Goal: Task Accomplishment & Management: Use online tool/utility

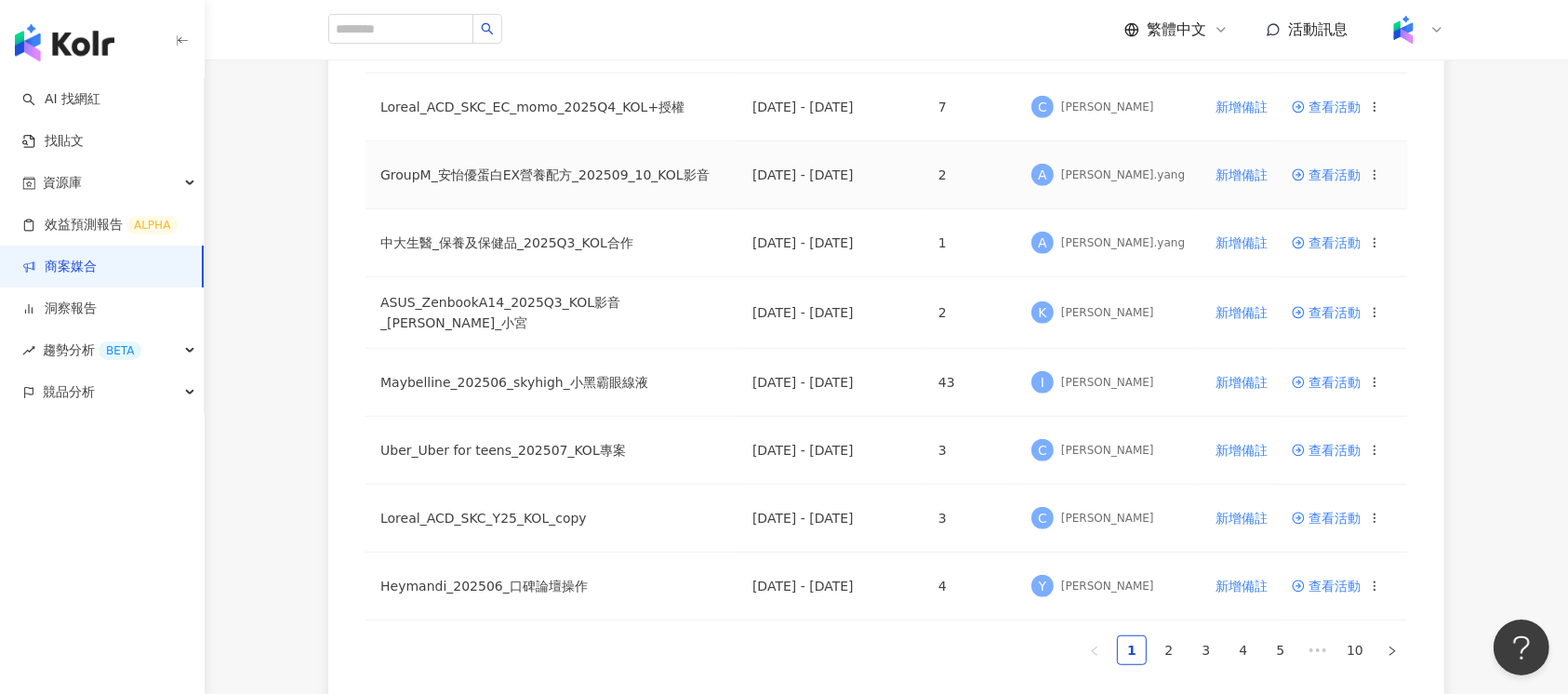
scroll to position [1117, 0]
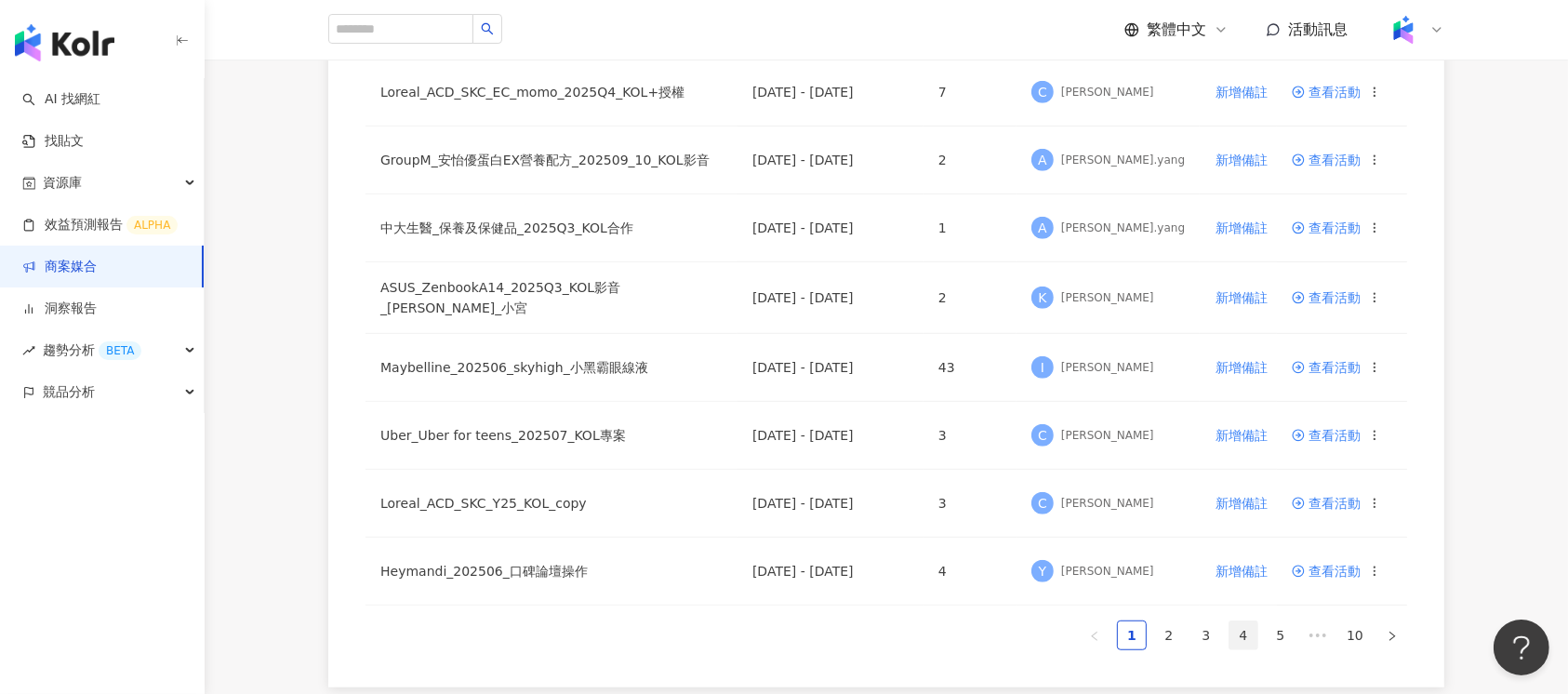
click at [1250, 627] on link "4" at bounding box center [1243, 635] width 28 height 28
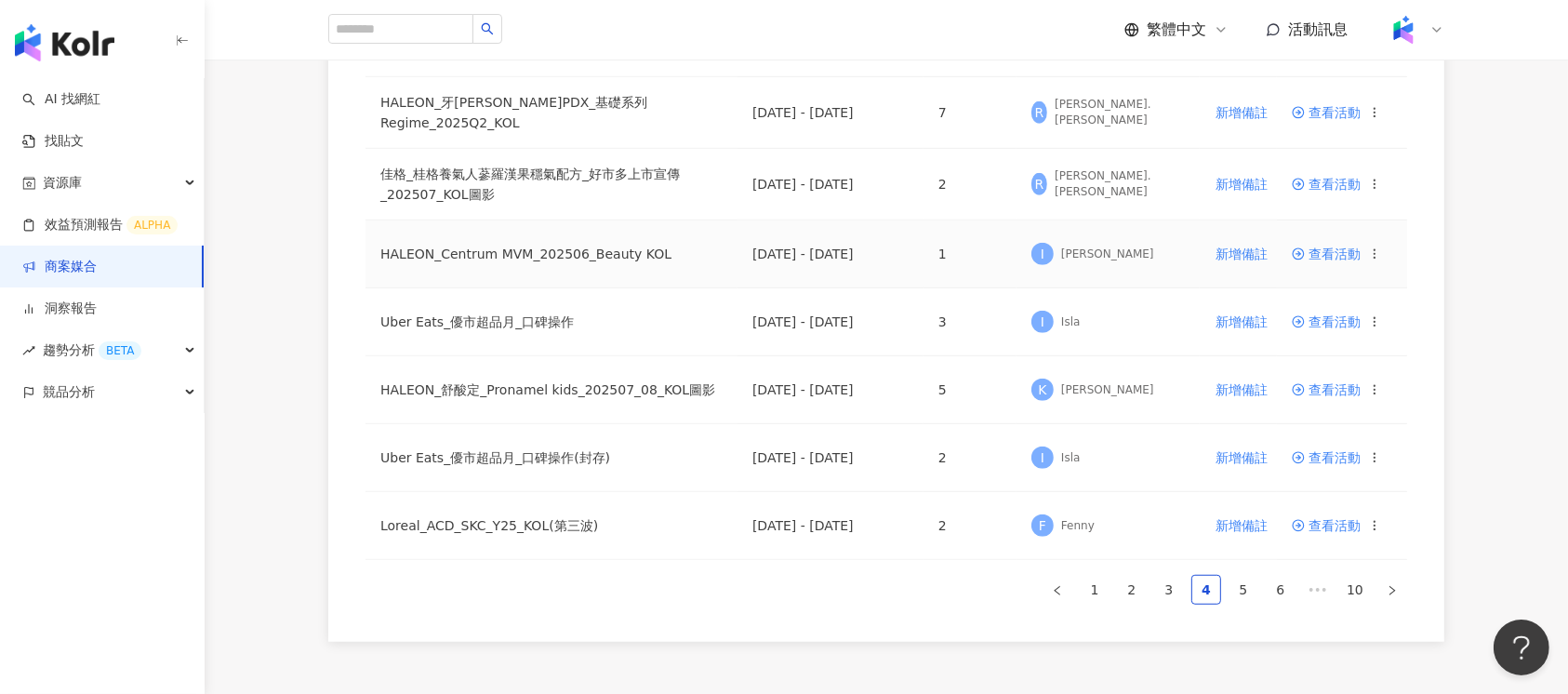
scroll to position [1308, 0]
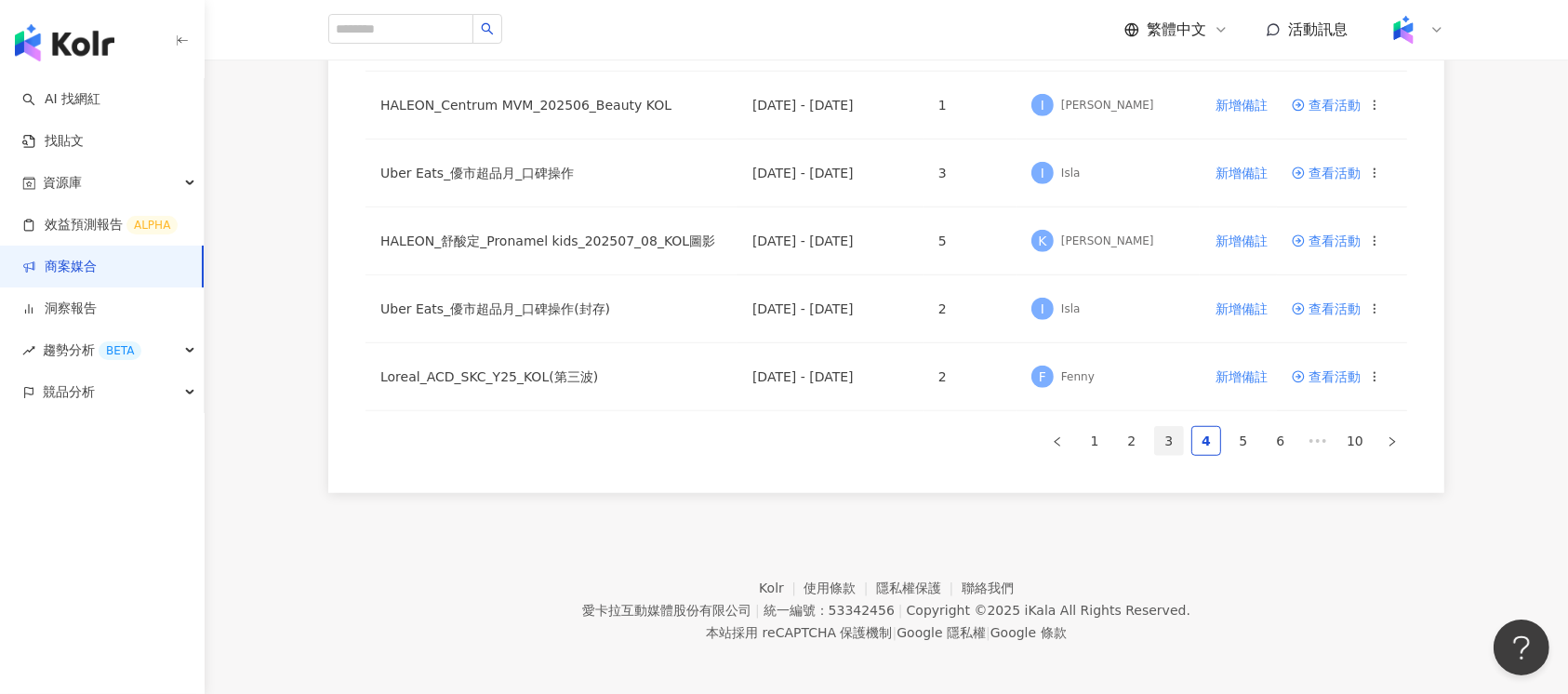
click at [1169, 440] on link "3" at bounding box center [1169, 440] width 28 height 28
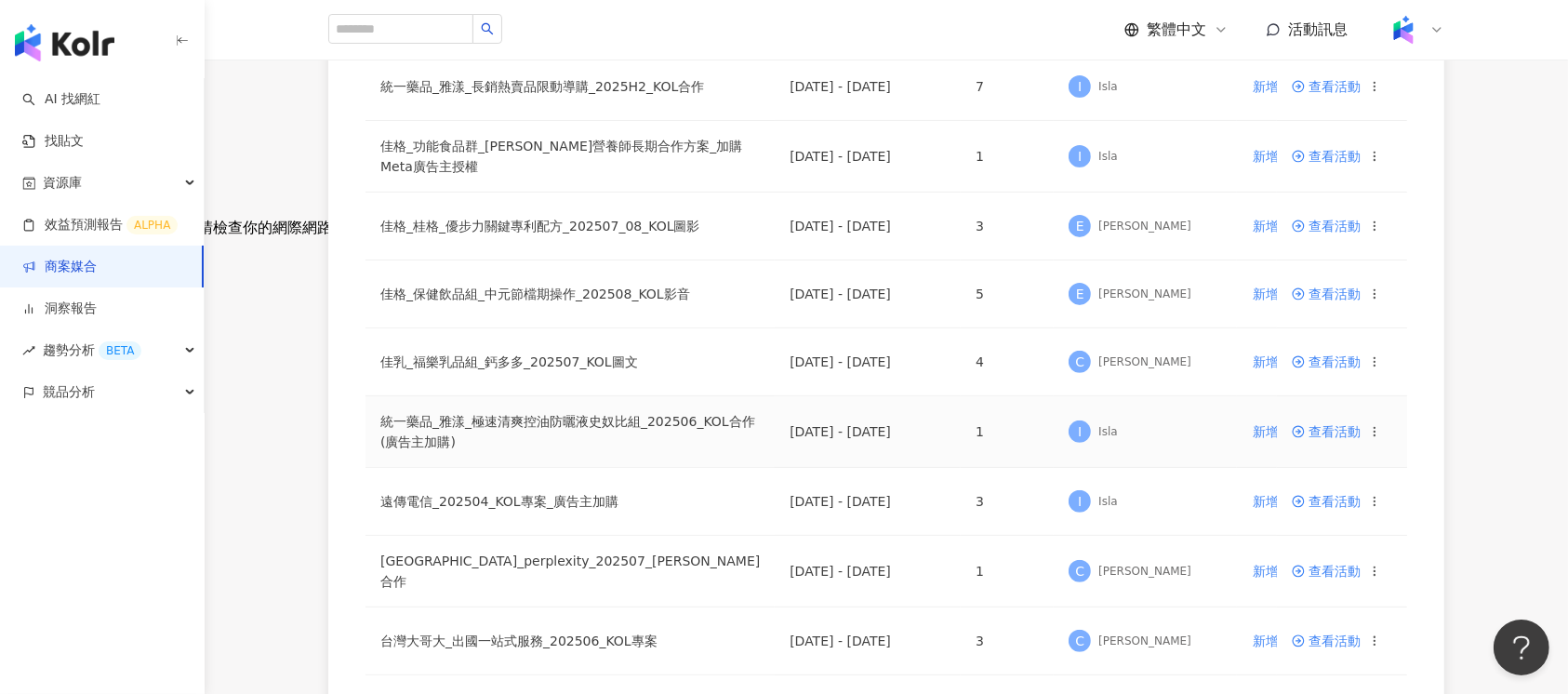
scroll to position [439, 0]
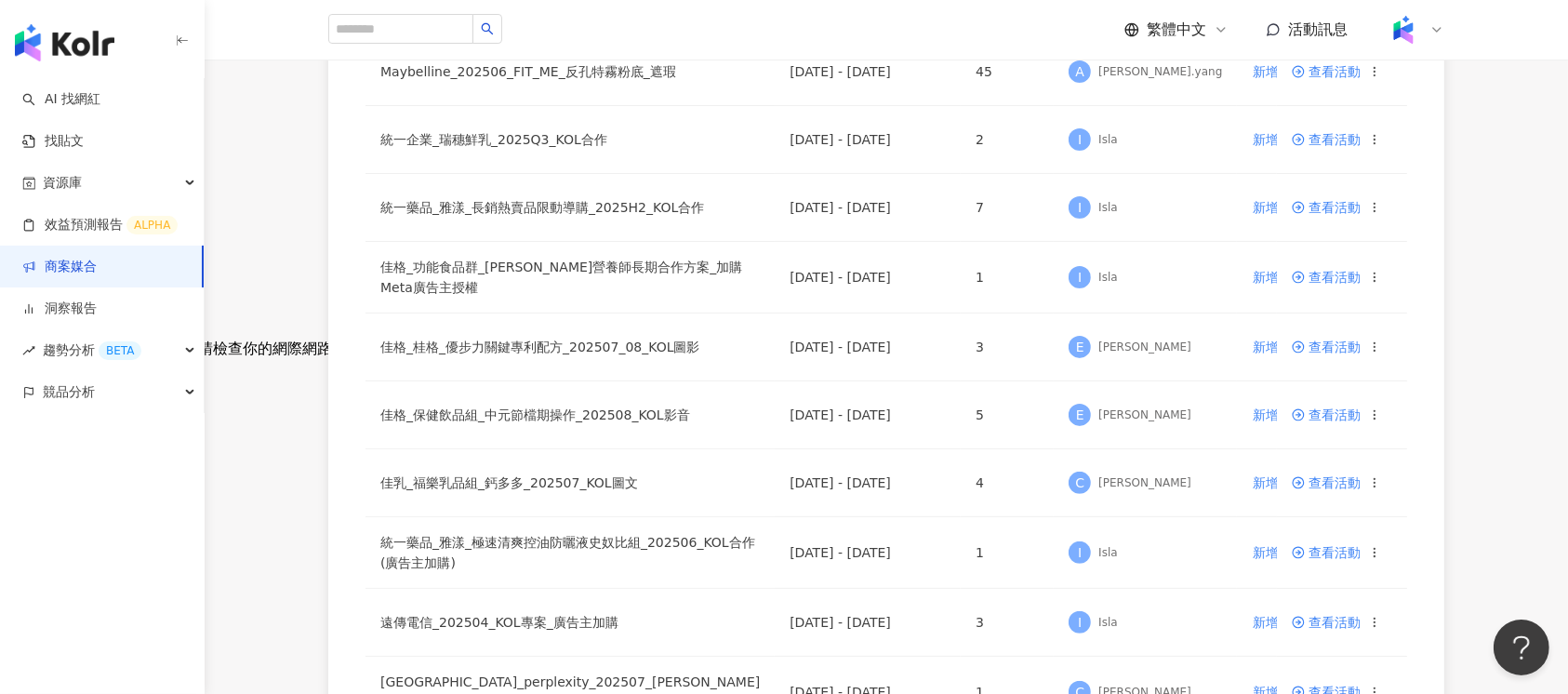
click at [484, 46] on div "繁體中文 活動訊息" at bounding box center [886, 30] width 1116 height 60
click at [473, 34] on input "search" at bounding box center [400, 28] width 145 height 30
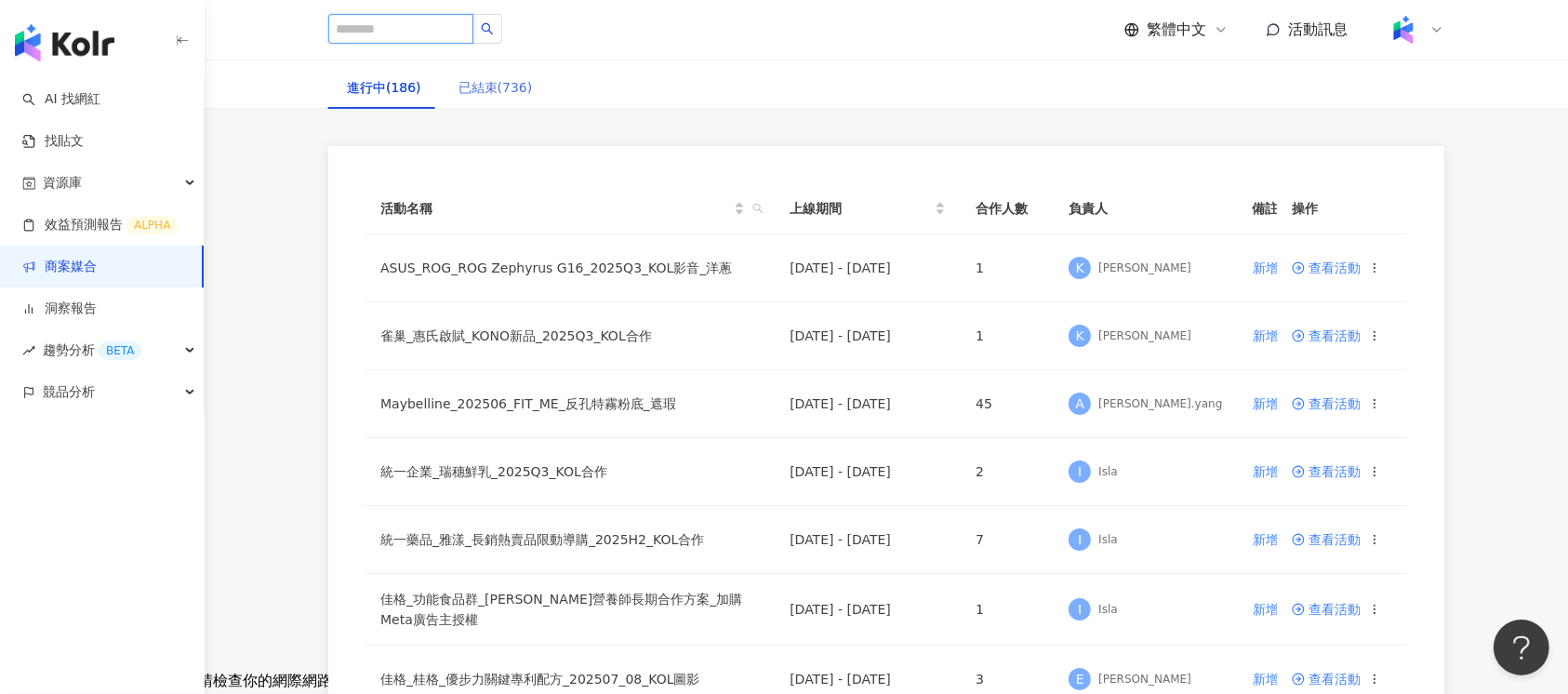
scroll to position [0, 0]
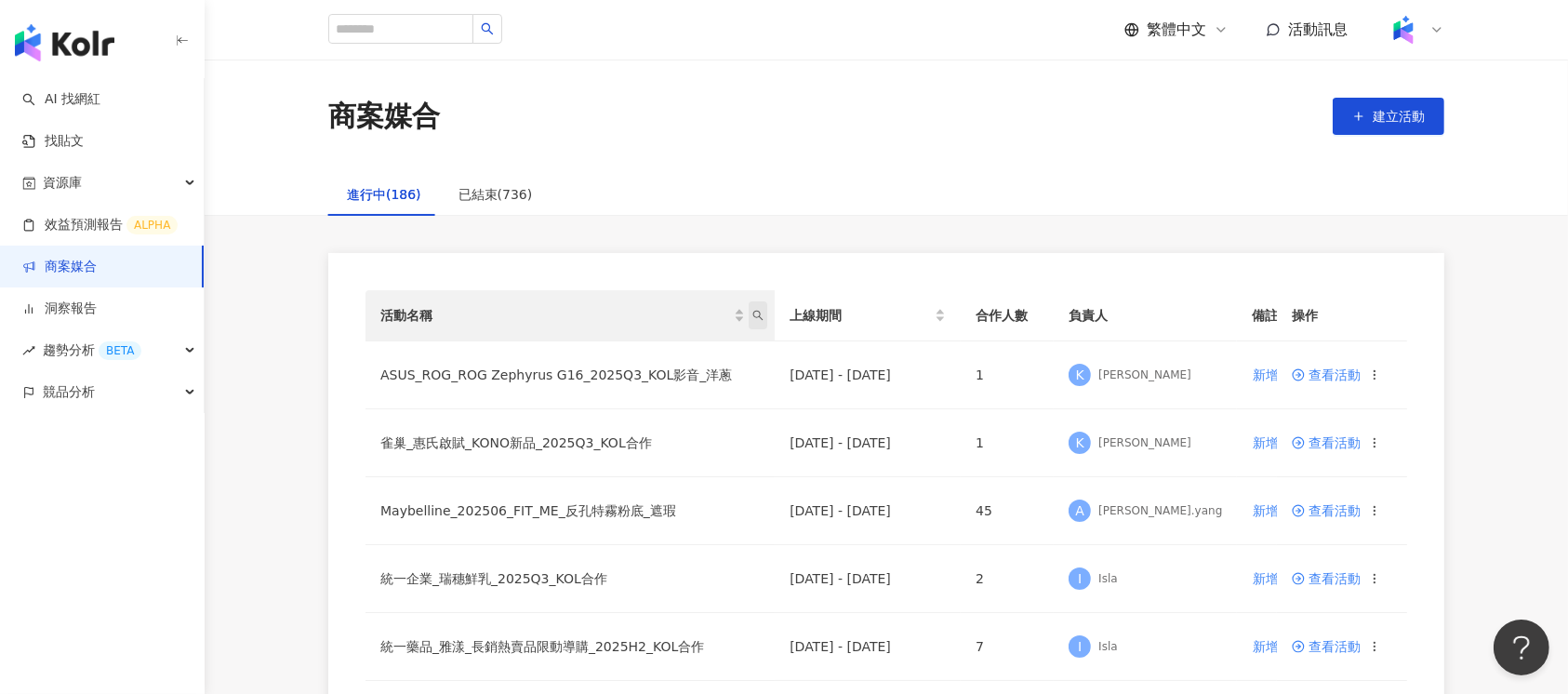
click at [753, 314] on icon "search" at bounding box center [758, 316] width 12 height 12
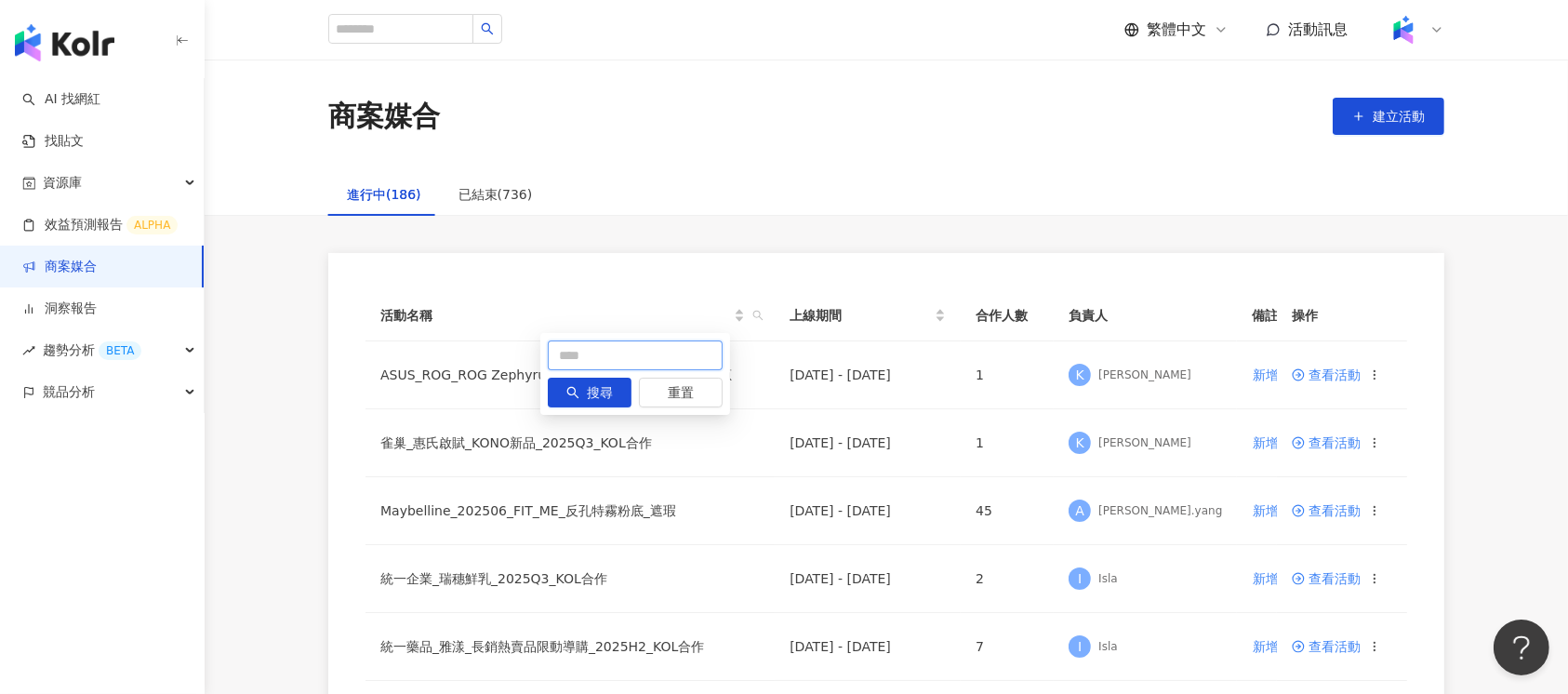
click at [655, 349] on input "text" at bounding box center [635, 355] width 175 height 30
type input "**"
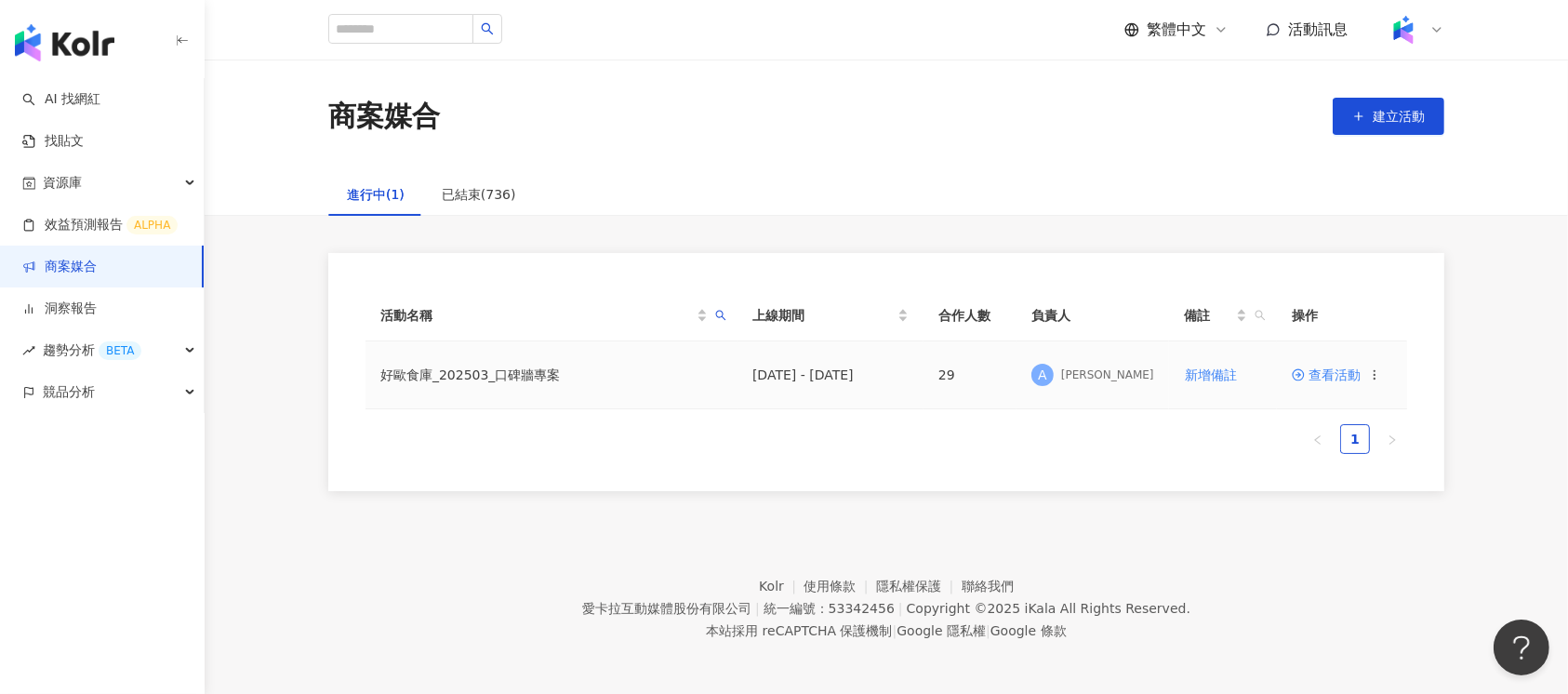
click at [1317, 377] on span "查看活動" at bounding box center [1326, 375] width 69 height 13
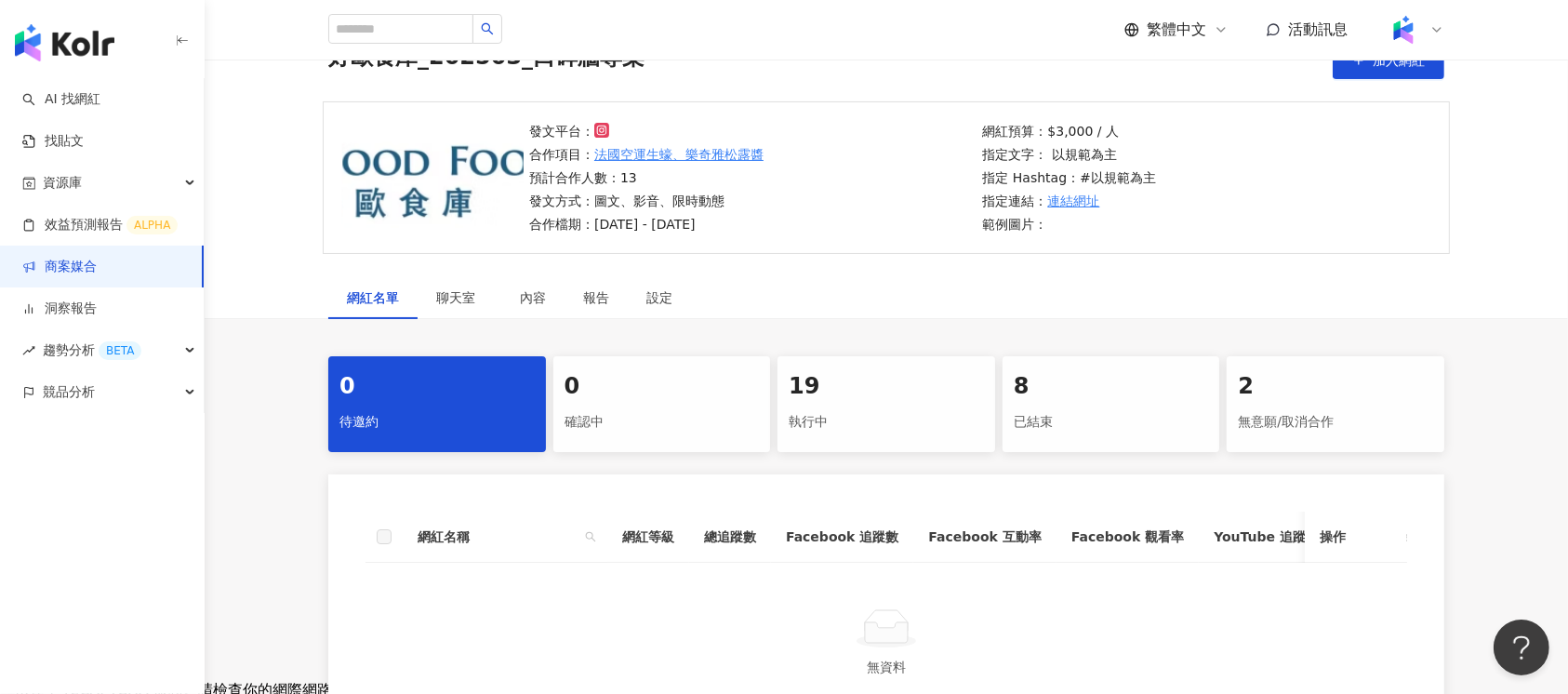
scroll to position [248, 0]
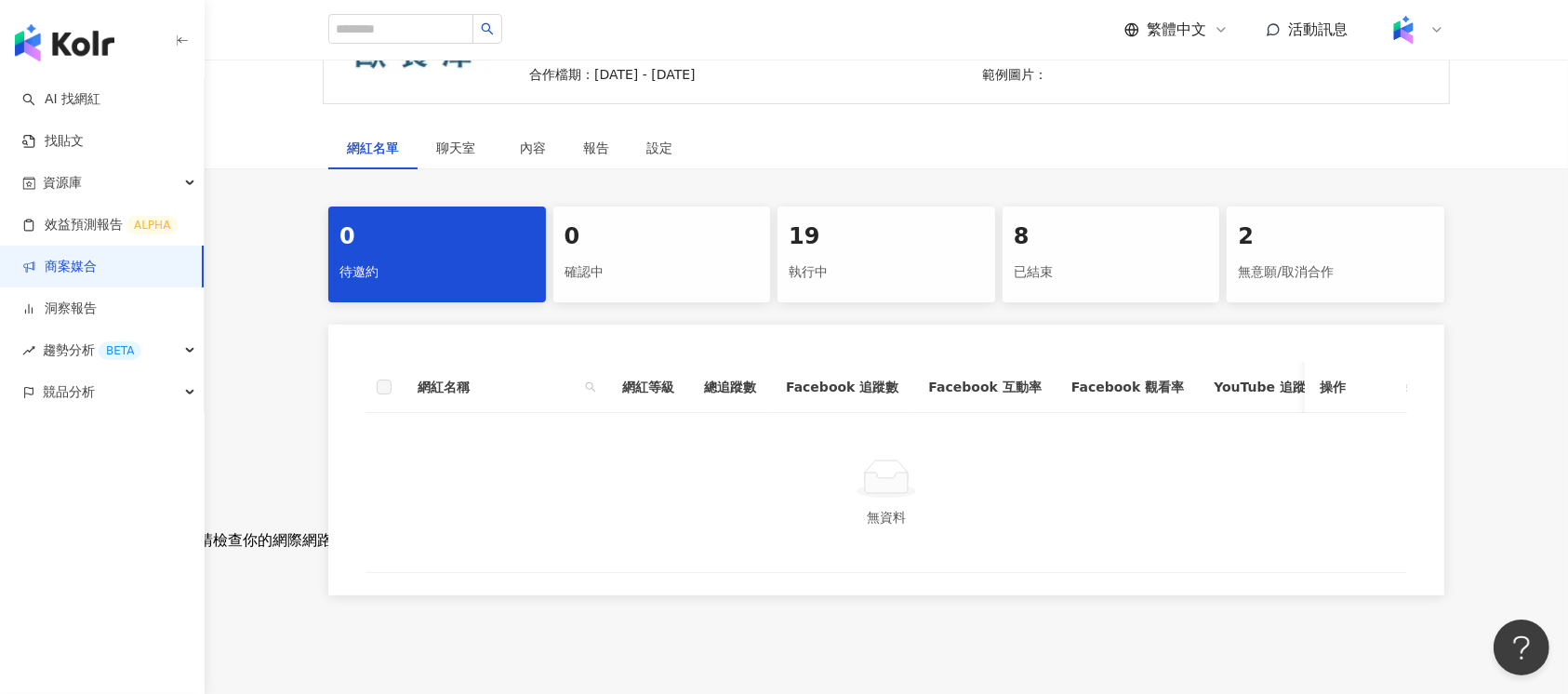
click at [809, 274] on div "執行中" at bounding box center [886, 272] width 195 height 32
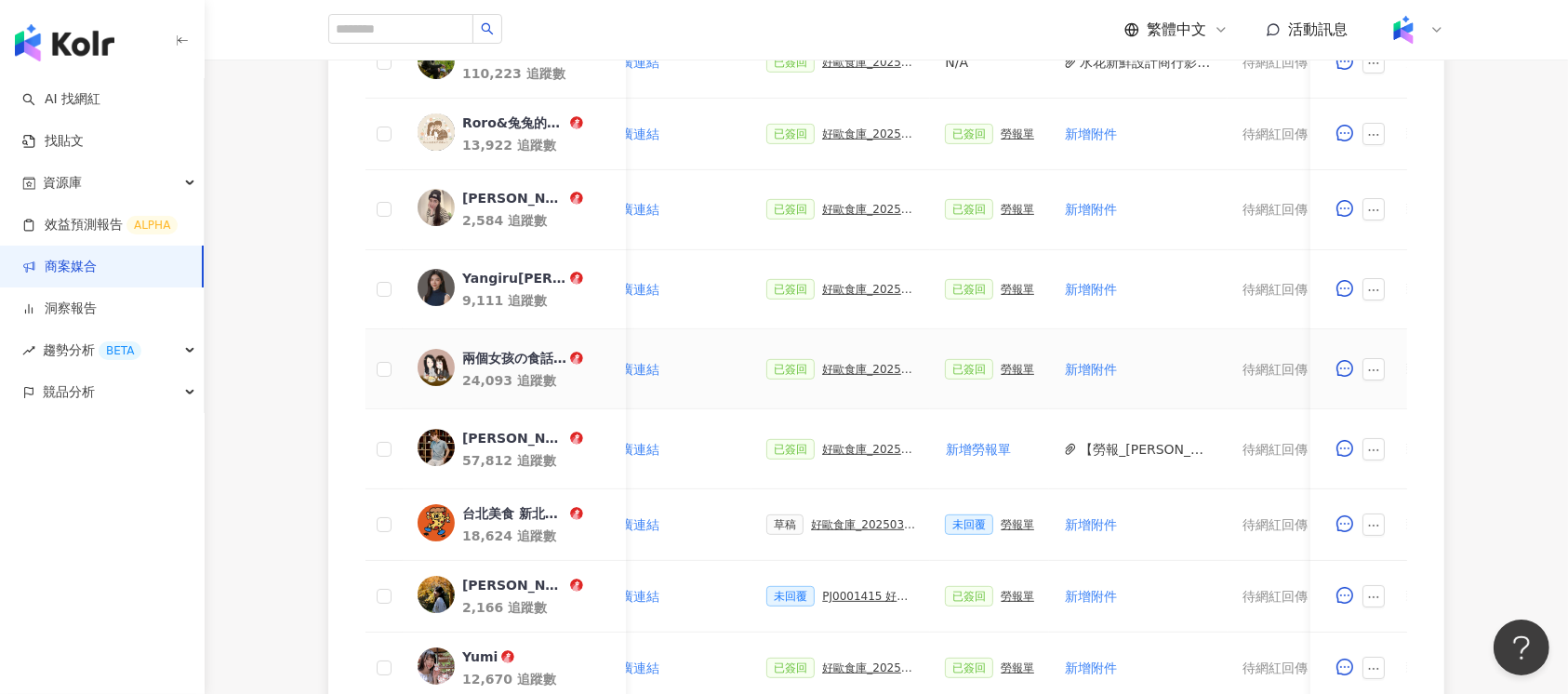
scroll to position [868, 0]
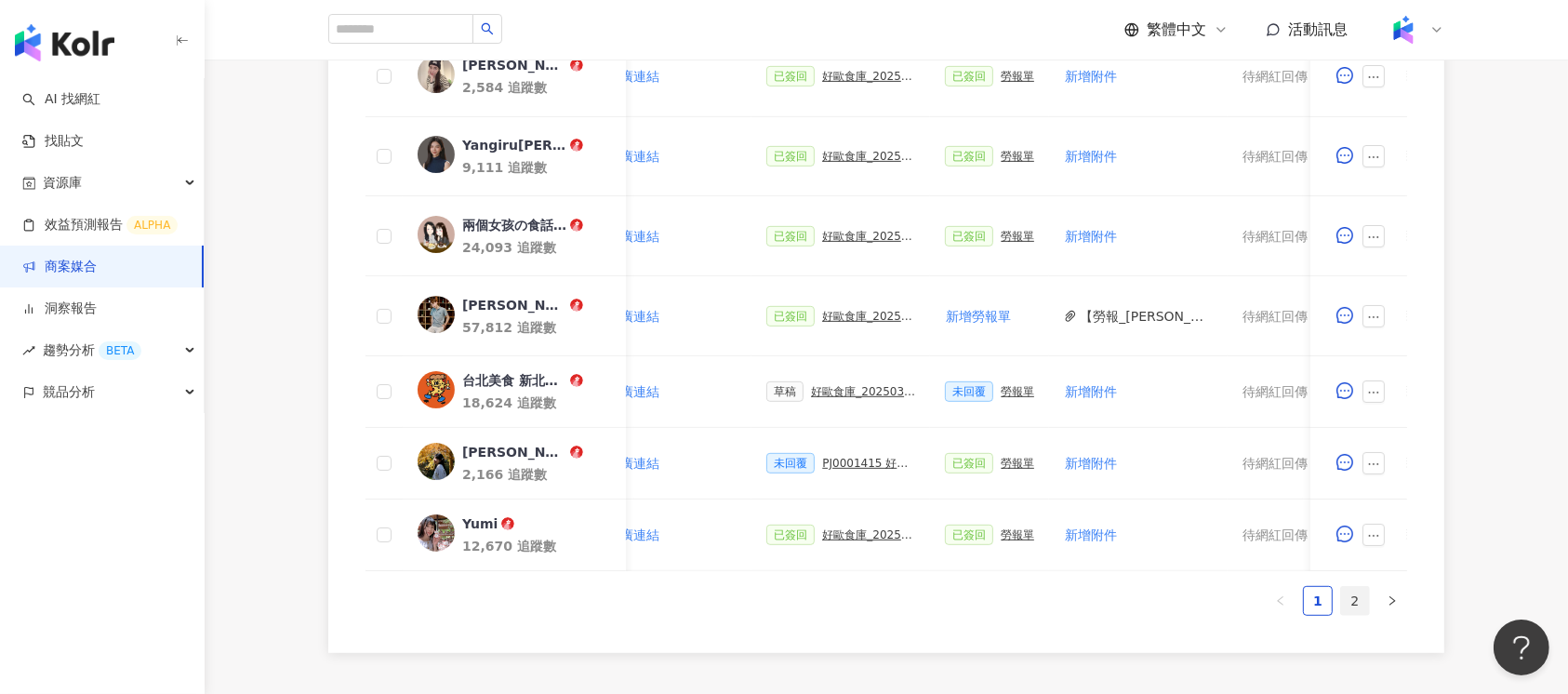
click at [1363, 615] on link "2" at bounding box center [1355, 601] width 28 height 28
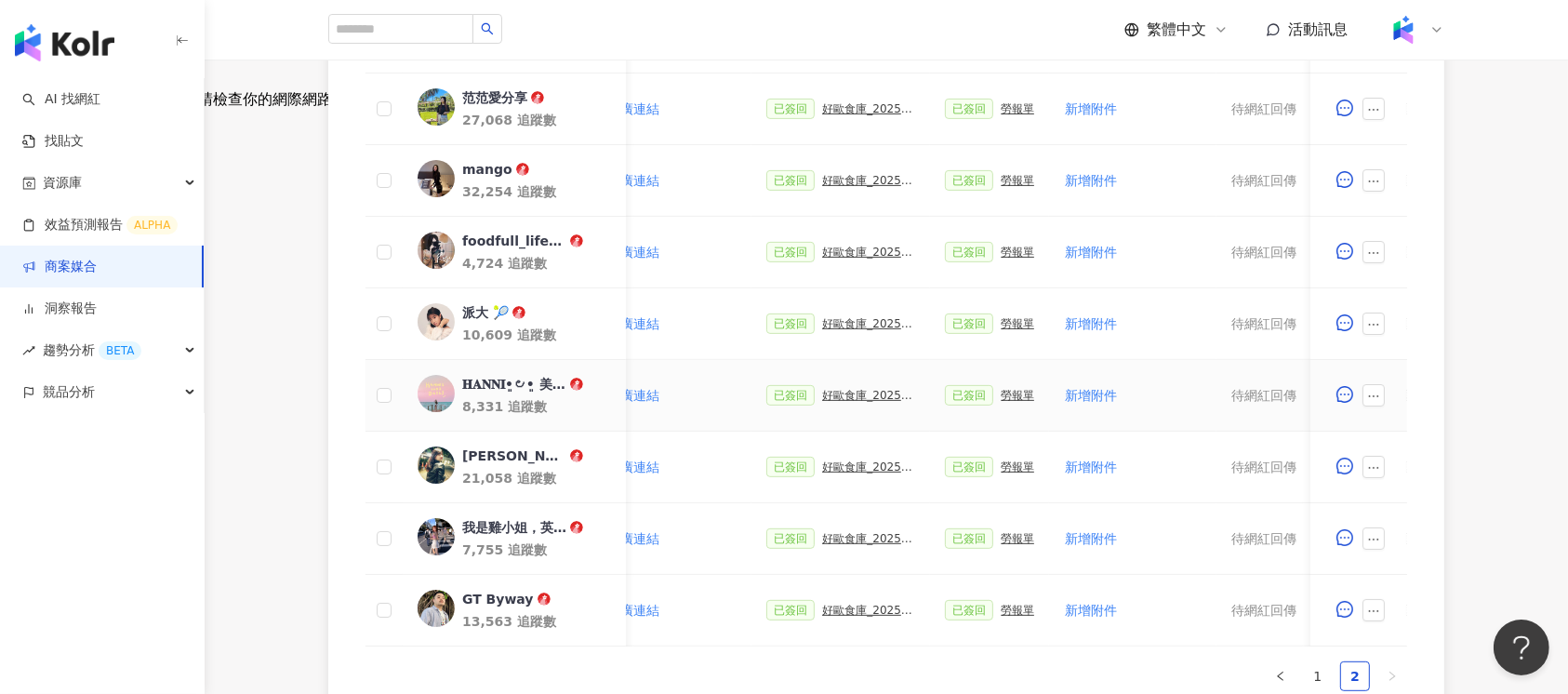
scroll to position [744, 0]
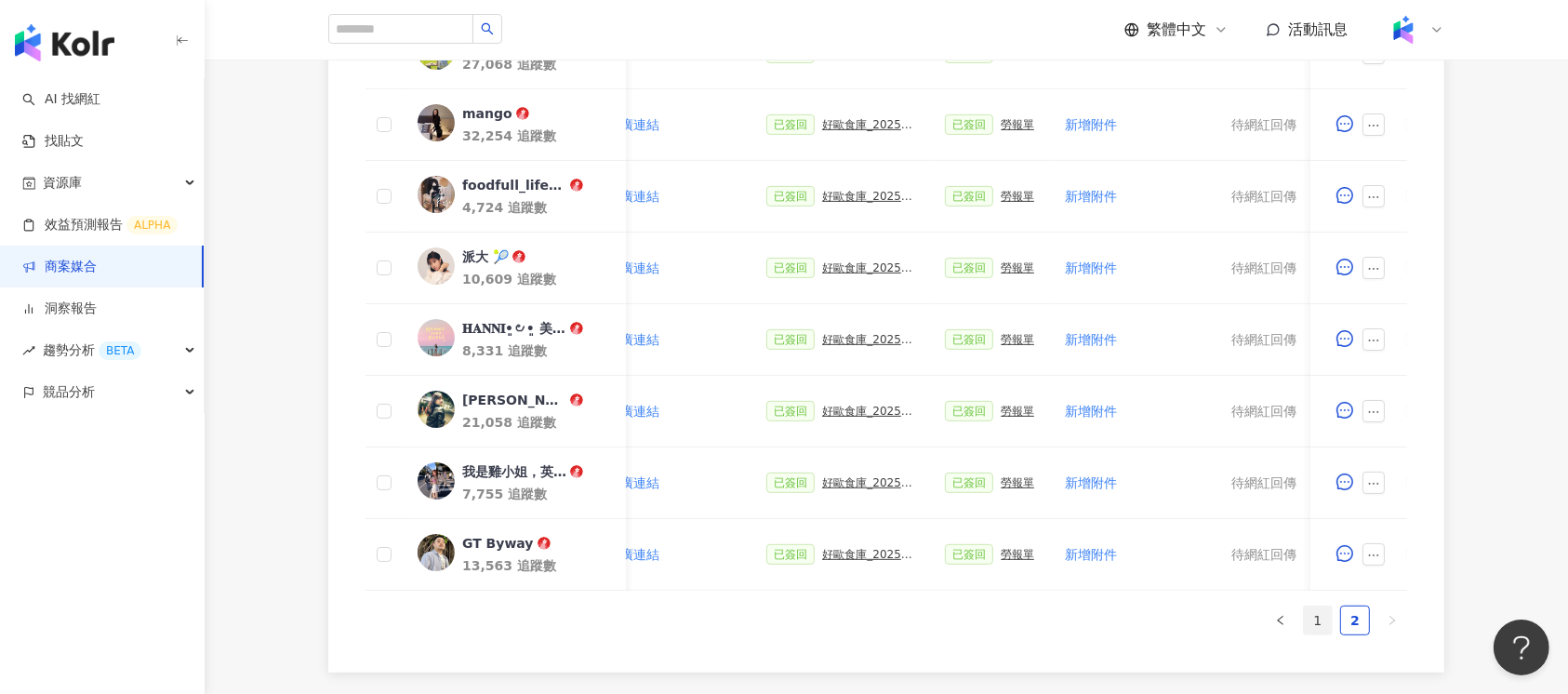
click at [1326, 635] on link "1" at bounding box center [1317, 620] width 28 height 28
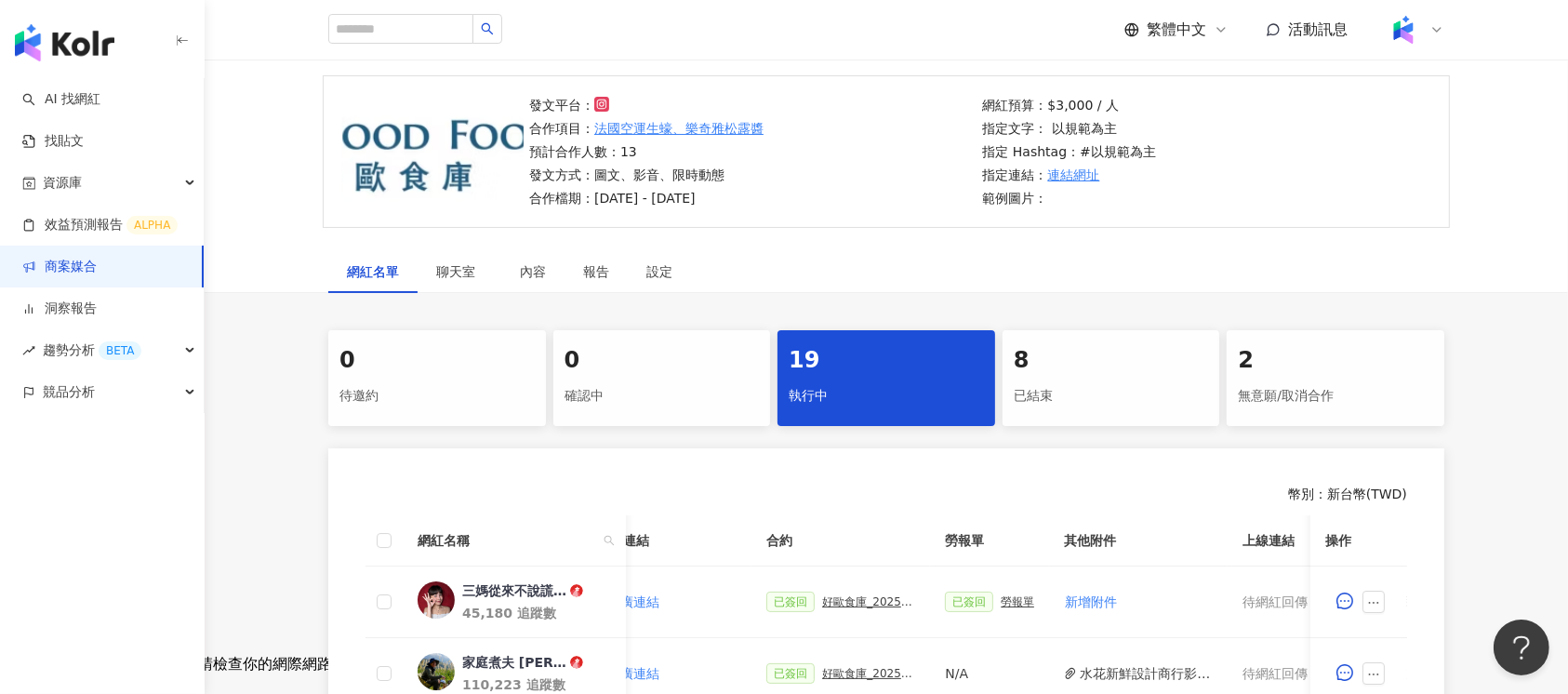
scroll to position [868, 0]
